Goal: Download file/media

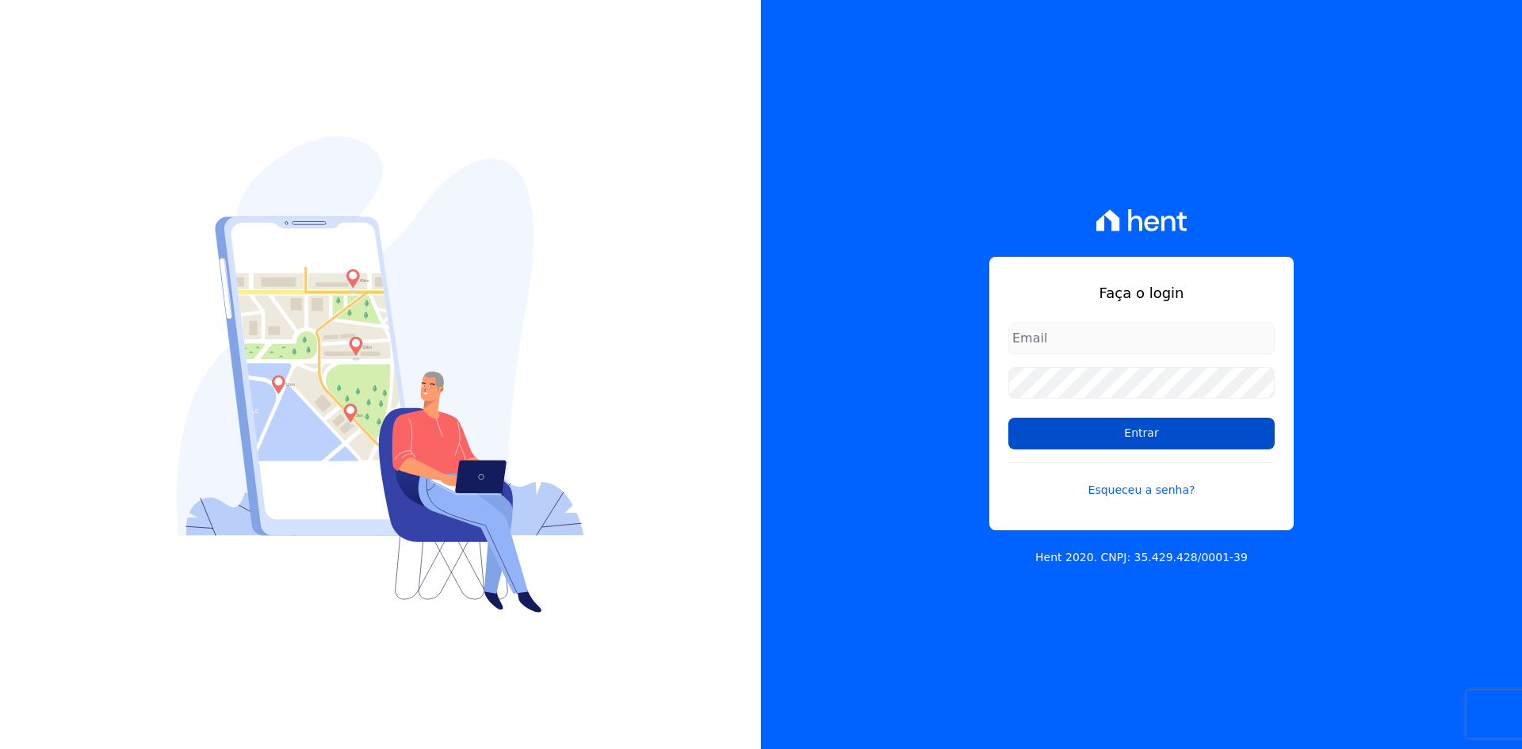
type input "[EMAIL_ADDRESS][DOMAIN_NAME]"
click at [1159, 445] on input "Entrar" at bounding box center [1141, 434] width 266 height 32
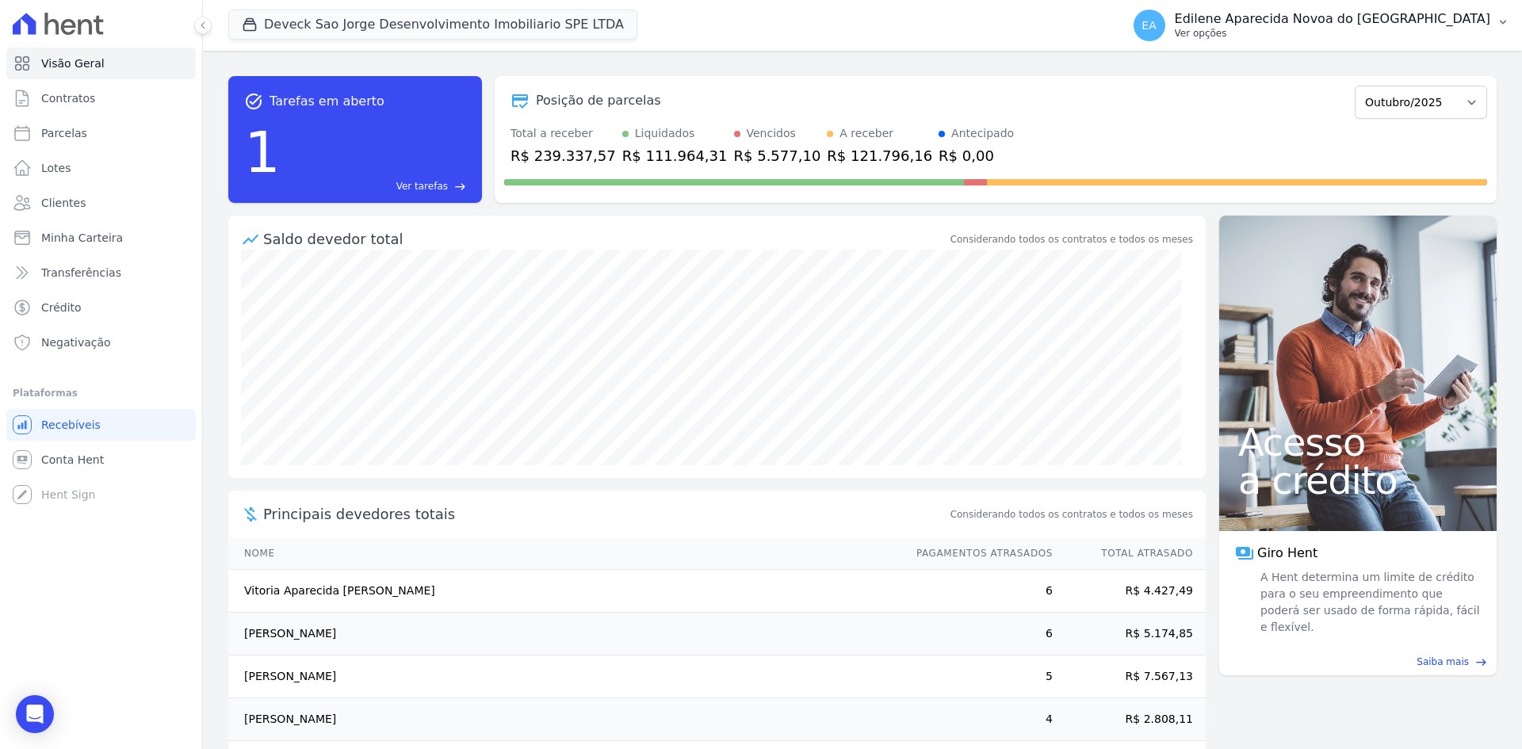
click at [1273, 35] on p "Ver opções" at bounding box center [1332, 33] width 315 height 13
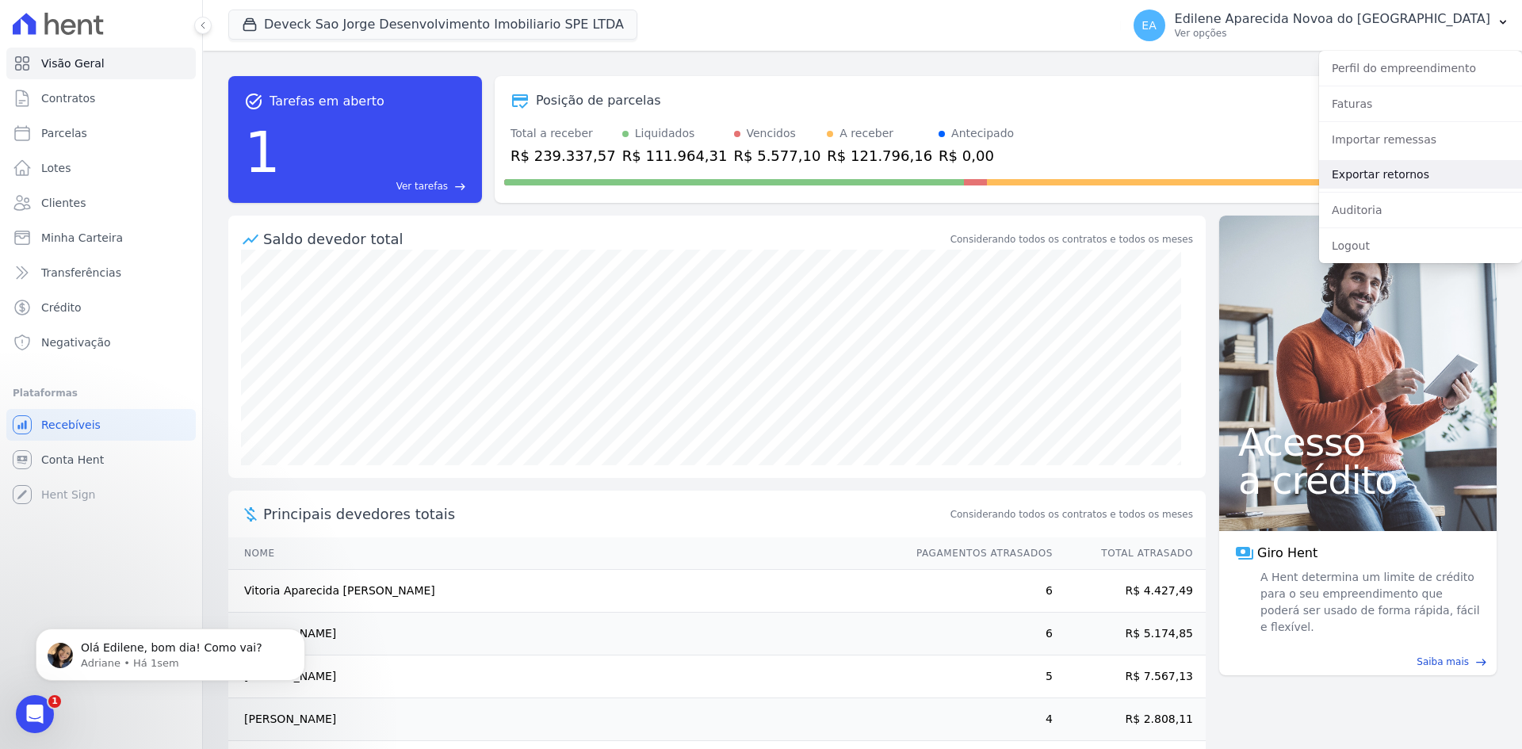
click at [1365, 179] on link "Exportar retornos" at bounding box center [1420, 174] width 203 height 29
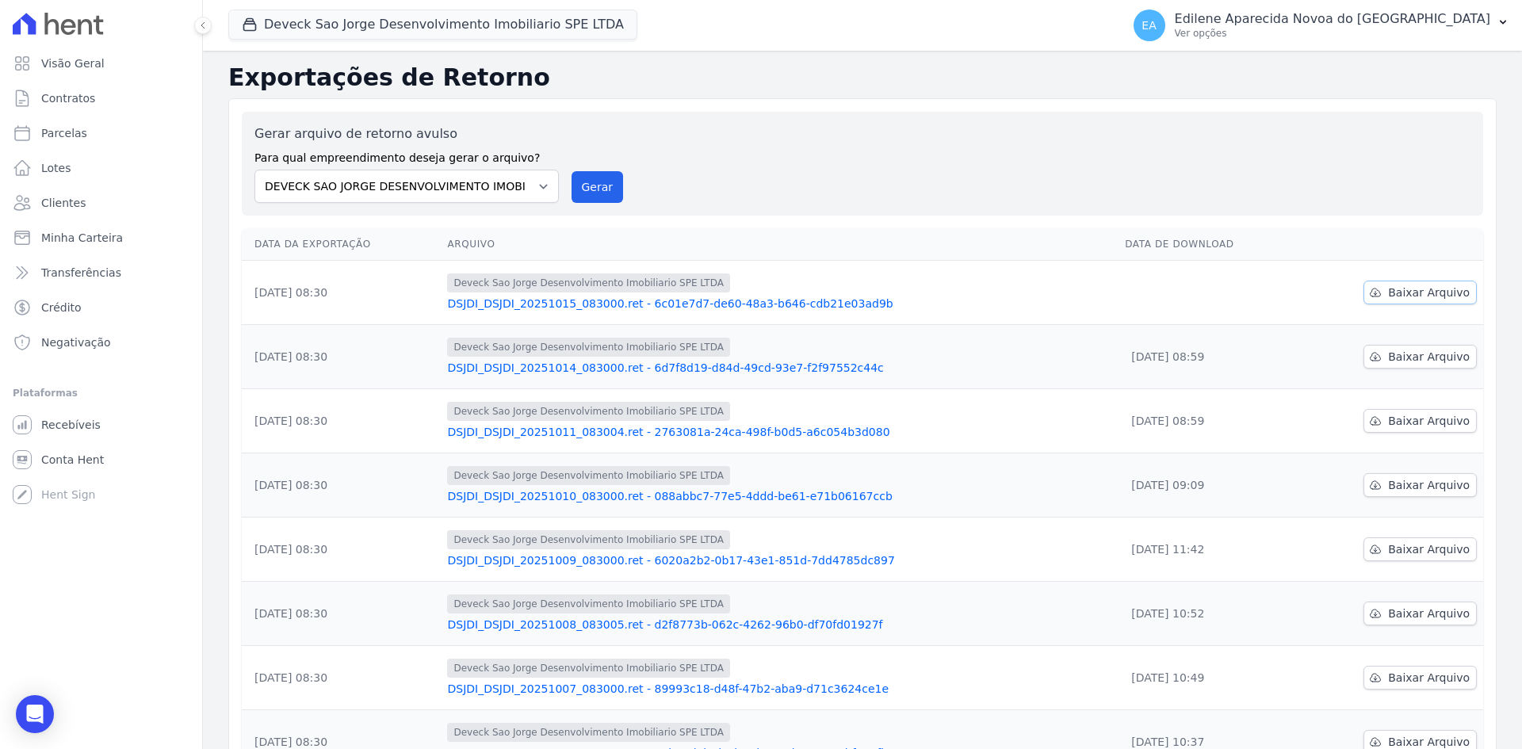
click at [1418, 294] on span "Baixar Arquivo" at bounding box center [1429, 293] width 82 height 16
